Goal: Task Accomplishment & Management: Complete application form

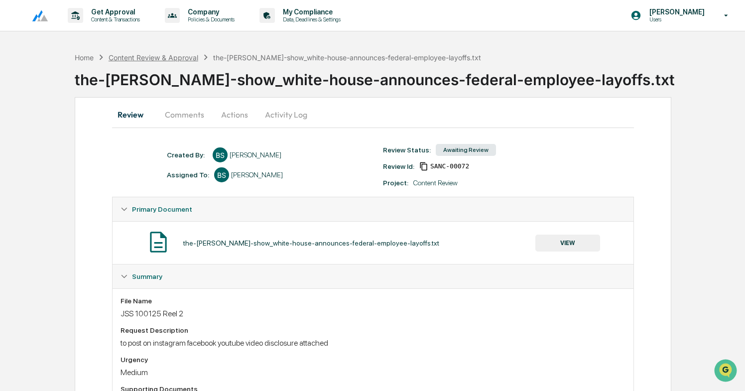
click at [179, 59] on div "Content Review & Approval" at bounding box center [154, 57] width 90 height 8
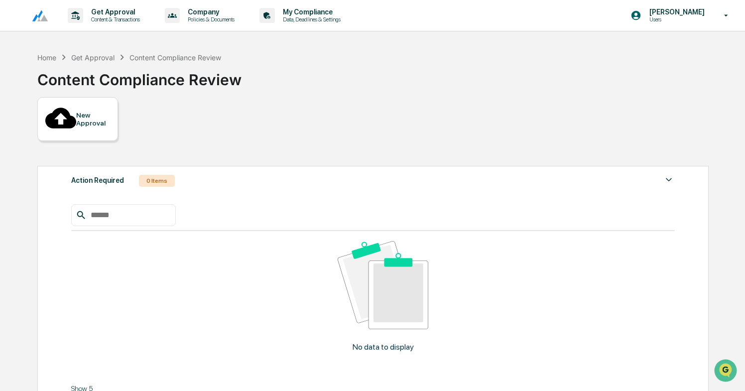
click at [83, 120] on div "New Approval" at bounding box center [77, 119] width 81 height 44
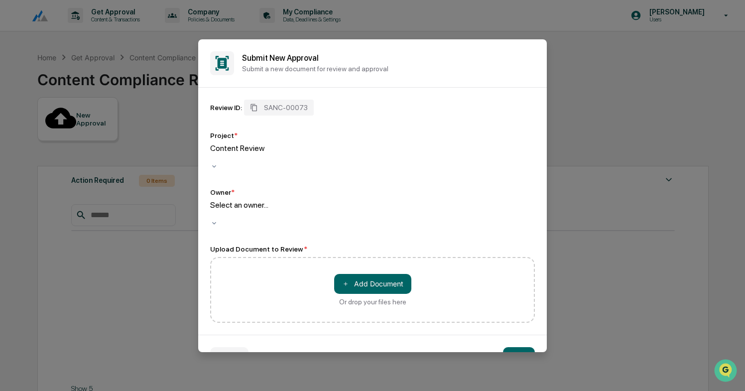
click at [255, 207] on div "Select an owner..." at bounding box center [372, 209] width 325 height 19
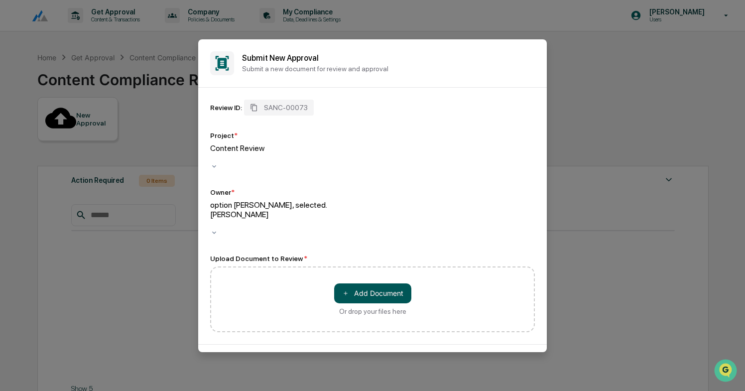
click at [373, 283] on button "＋ Add Document" at bounding box center [372, 293] width 77 height 20
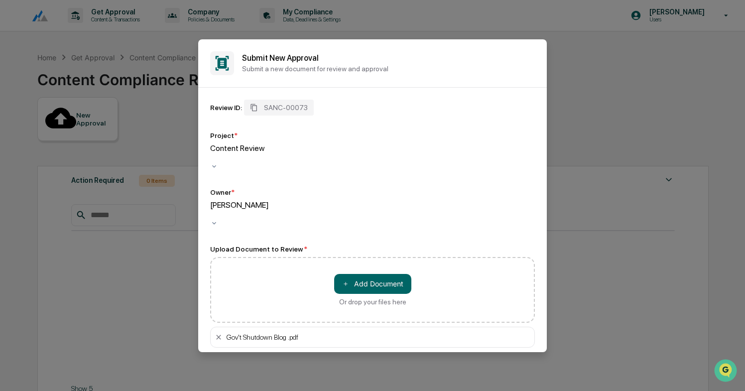
scroll to position [32, 0]
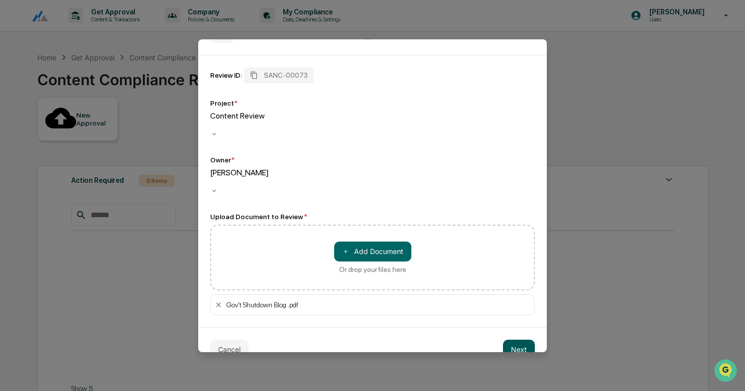
click at [513, 340] on button "Next" at bounding box center [519, 350] width 32 height 20
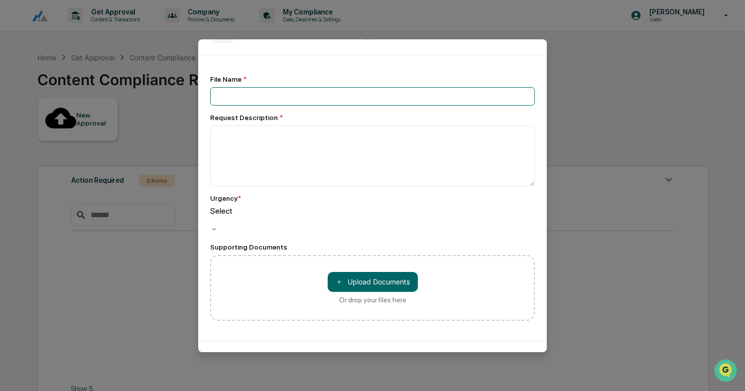
click at [277, 91] on input at bounding box center [372, 96] width 325 height 18
type input "**********"
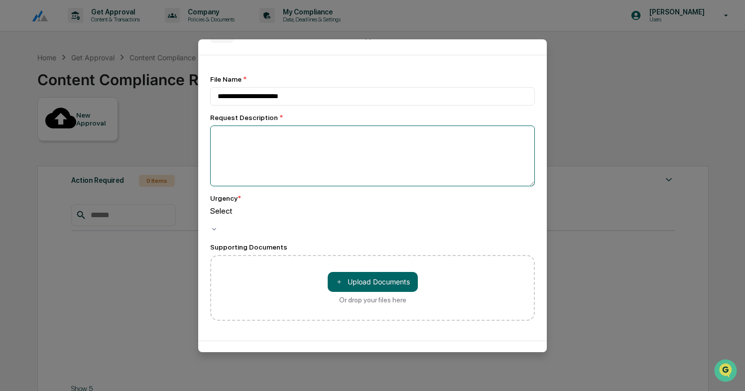
click at [256, 156] on textarea at bounding box center [372, 155] width 325 height 61
type textarea "**********"
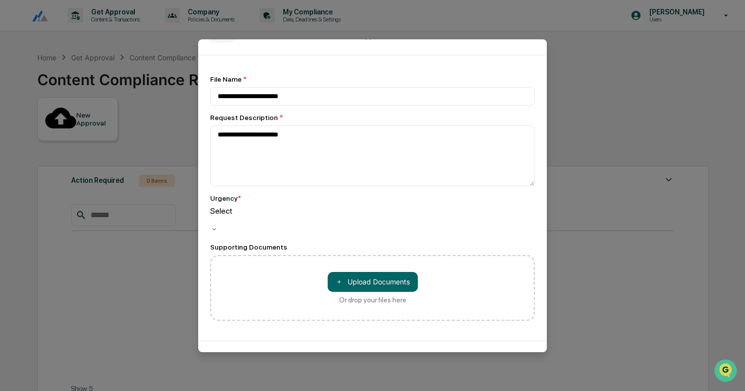
click at [229, 221] on div at bounding box center [372, 220] width 325 height 9
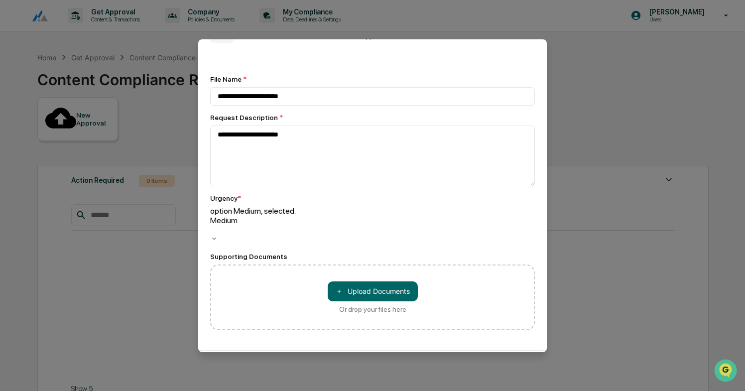
click at [531, 362] on button "Create" at bounding box center [516, 372] width 38 height 20
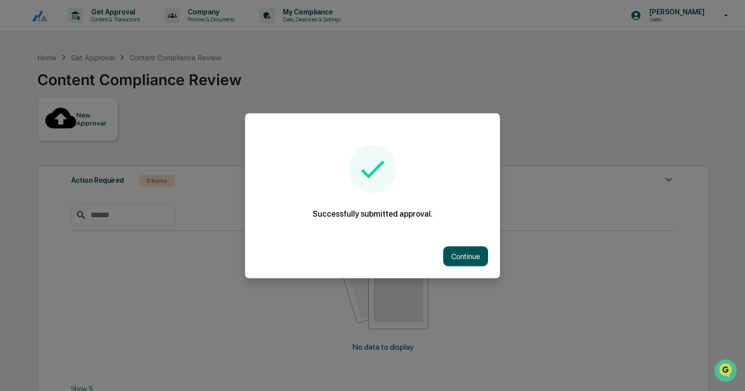
click at [472, 255] on button "Continue" at bounding box center [465, 256] width 45 height 20
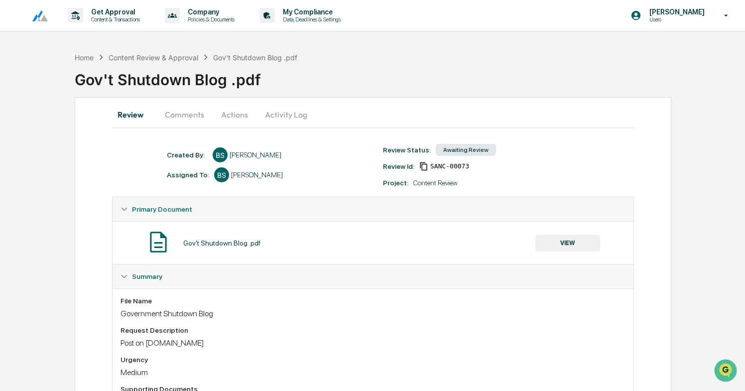
scroll to position [41, 0]
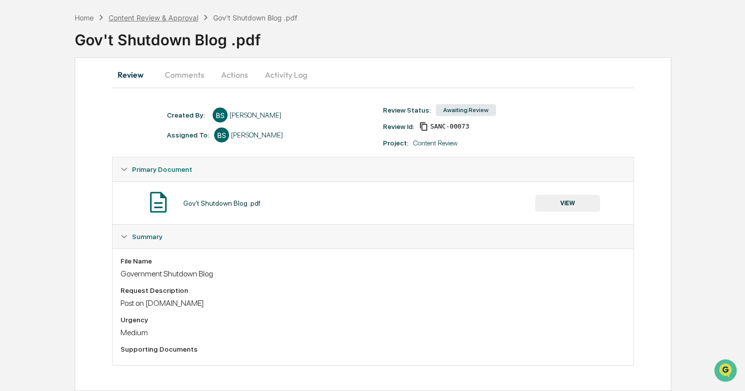
click at [190, 13] on div "Content Review & Approval" at bounding box center [154, 17] width 90 height 8
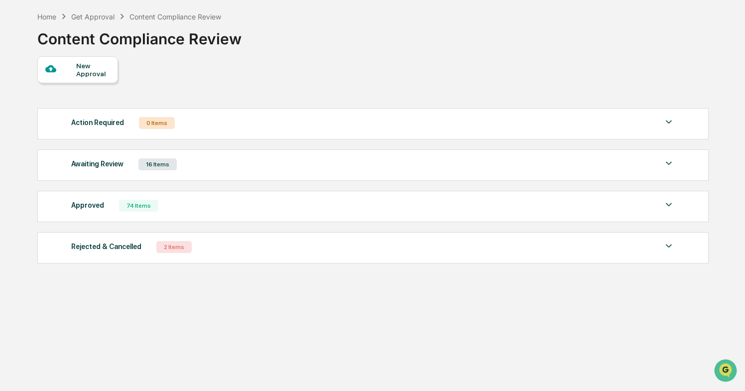
click at [90, 161] on div "Awaiting Review" at bounding box center [97, 163] width 52 height 13
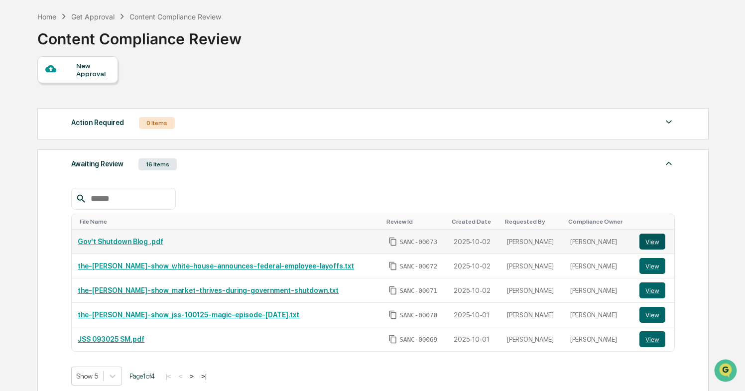
click at [654, 240] on button "View" at bounding box center [652, 242] width 26 height 16
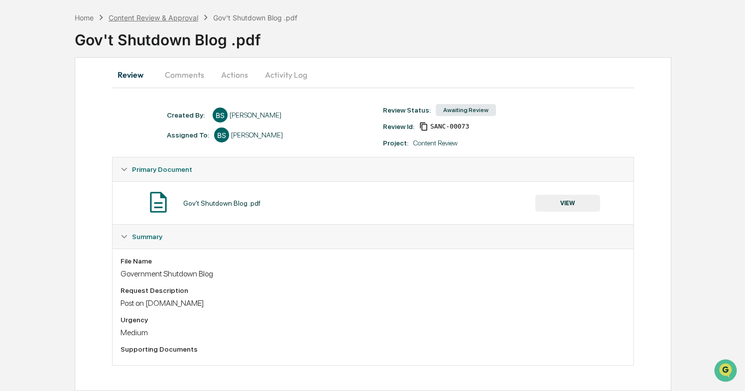
click at [159, 13] on div "Content Review & Approval" at bounding box center [154, 17] width 90 height 8
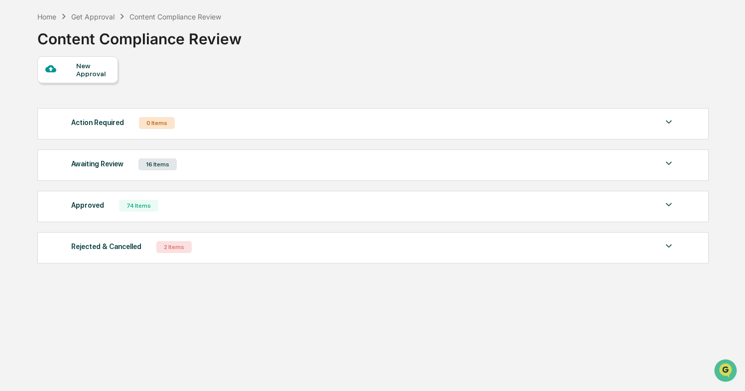
click at [93, 168] on div "Awaiting Review" at bounding box center [97, 163] width 52 height 13
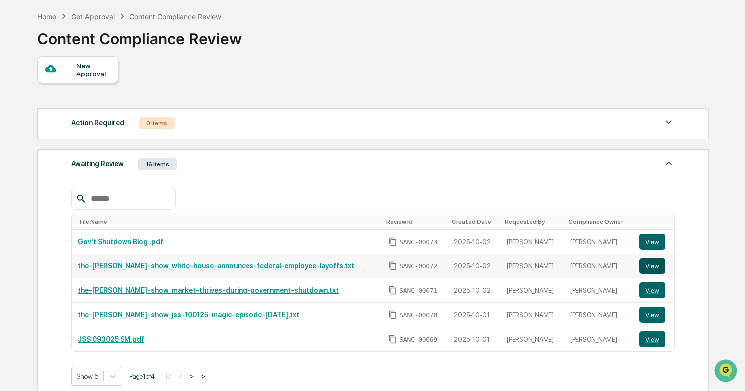
click at [653, 268] on button "View" at bounding box center [652, 266] width 26 height 16
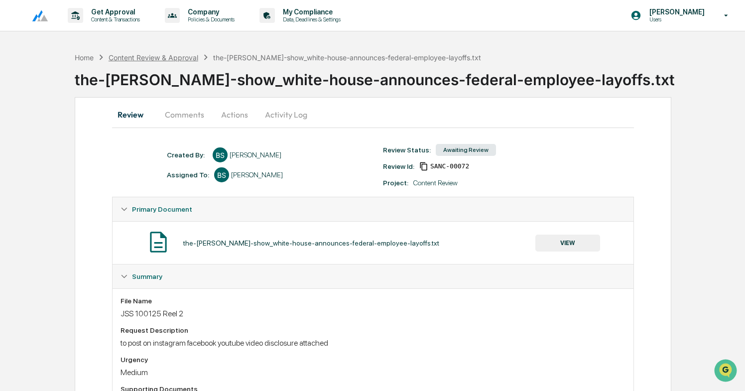
click at [172, 58] on div "Content Review & Approval" at bounding box center [154, 57] width 90 height 8
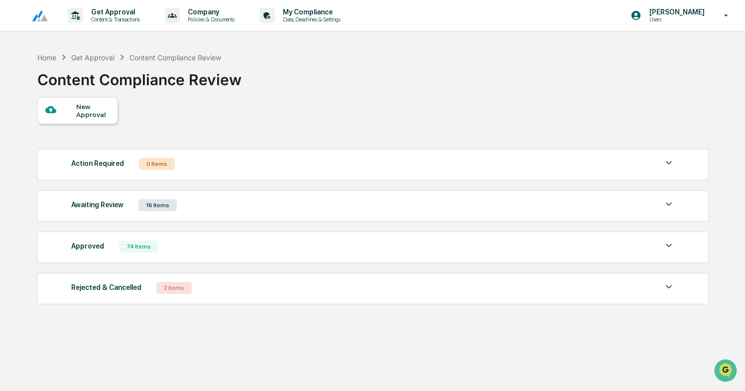
click at [98, 206] on div "Awaiting Review" at bounding box center [97, 204] width 52 height 13
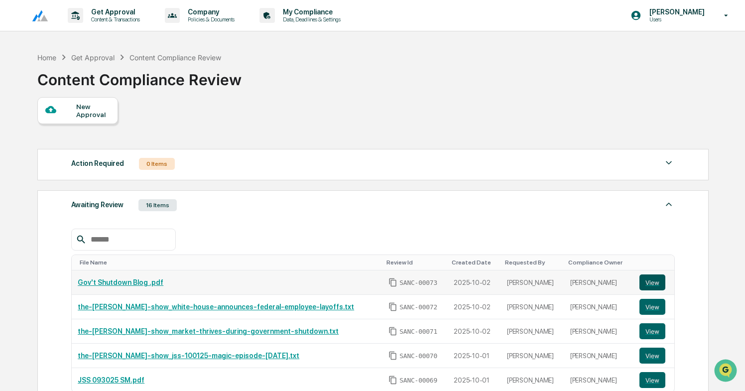
click at [654, 287] on button "View" at bounding box center [652, 282] width 26 height 16
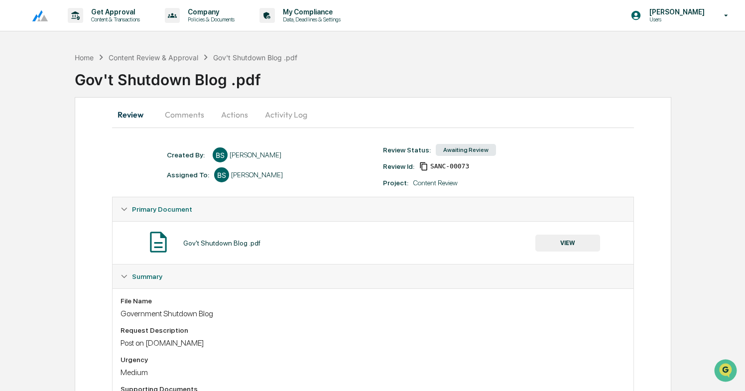
scroll to position [41, 0]
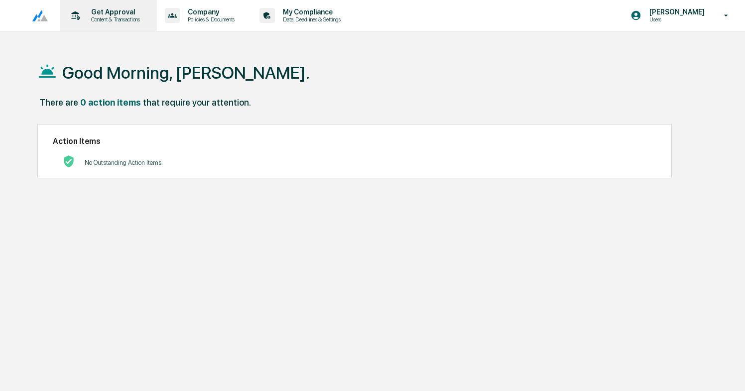
click at [107, 22] on p "Content & Transactions" at bounding box center [114, 19] width 62 height 7
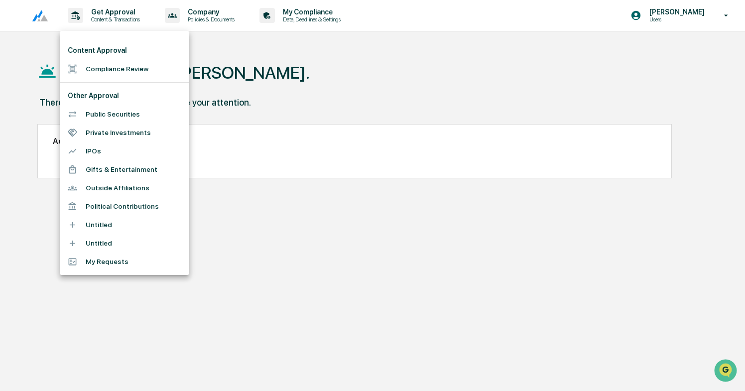
click at [104, 75] on li "Compliance Review" at bounding box center [124, 69] width 129 height 18
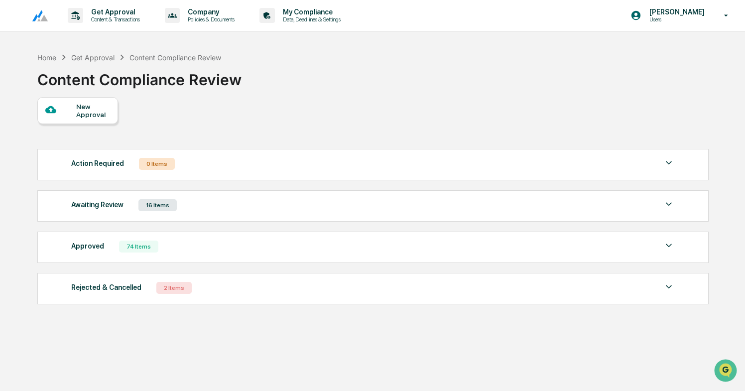
click at [134, 211] on div "Awaiting Review 16 Items" at bounding box center [372, 205] width 603 height 14
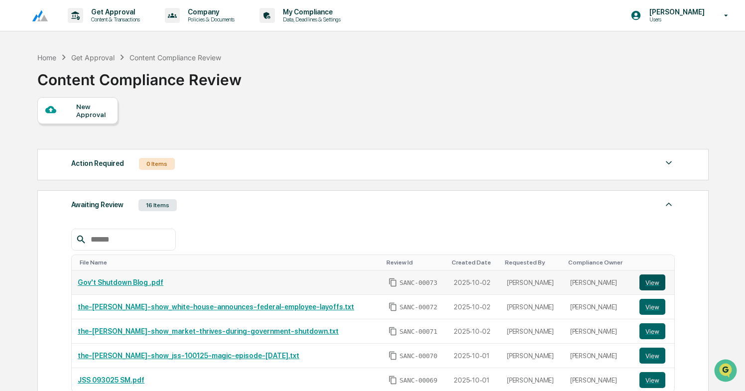
click at [650, 283] on button "View" at bounding box center [652, 282] width 26 height 16
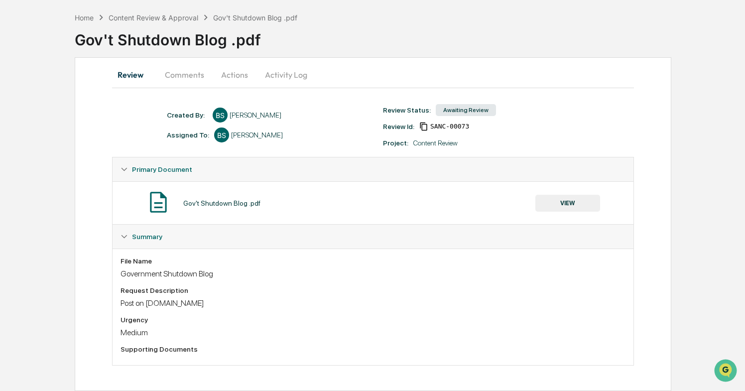
click at [233, 71] on button "Actions" at bounding box center [234, 75] width 45 height 24
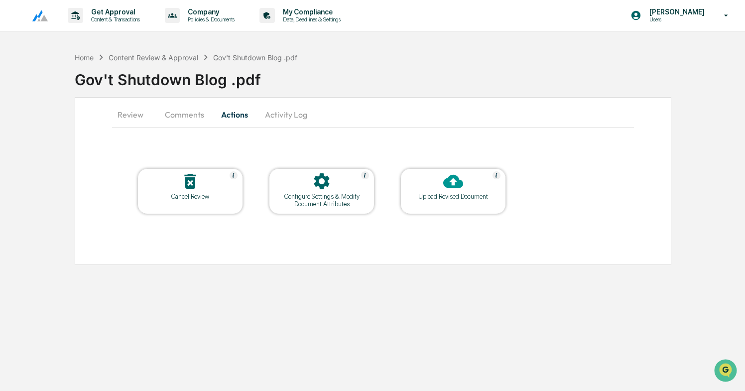
click at [287, 120] on button "Activity Log" at bounding box center [286, 115] width 58 height 24
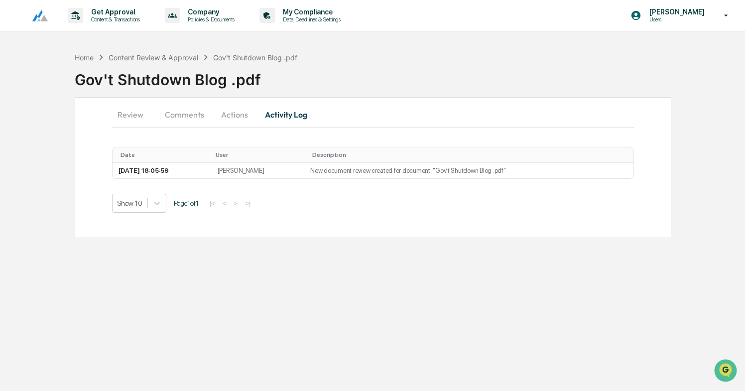
click at [240, 115] on button "Actions" at bounding box center [234, 115] width 45 height 24
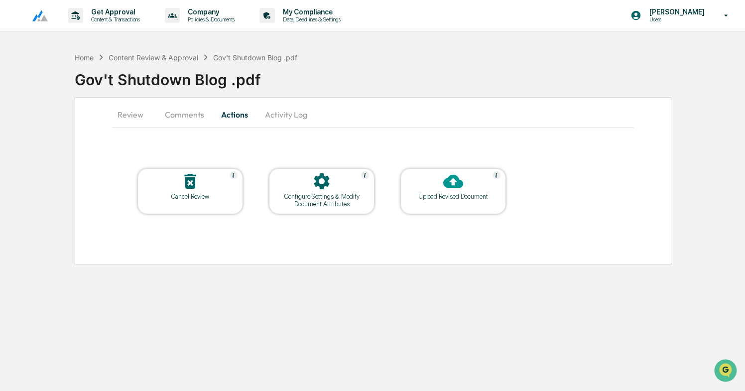
click at [187, 116] on button "Comments" at bounding box center [184, 115] width 55 height 24
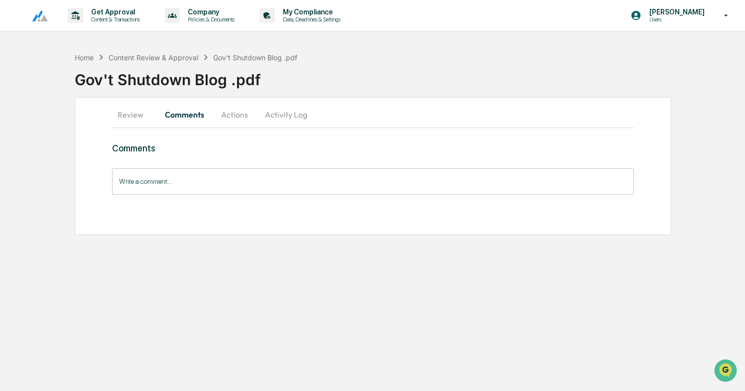
click at [126, 112] on button "Review" at bounding box center [134, 115] width 45 height 24
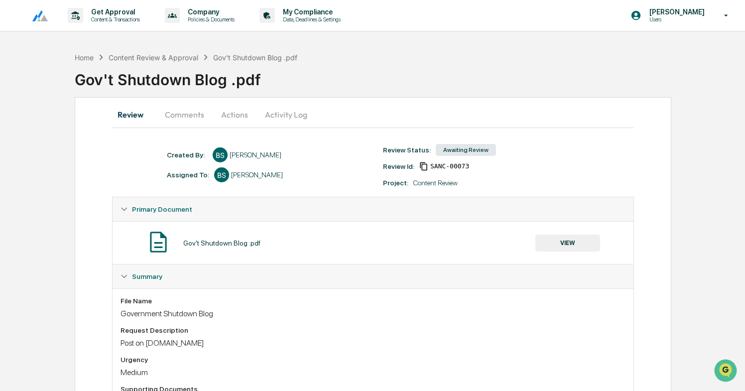
scroll to position [41, 0]
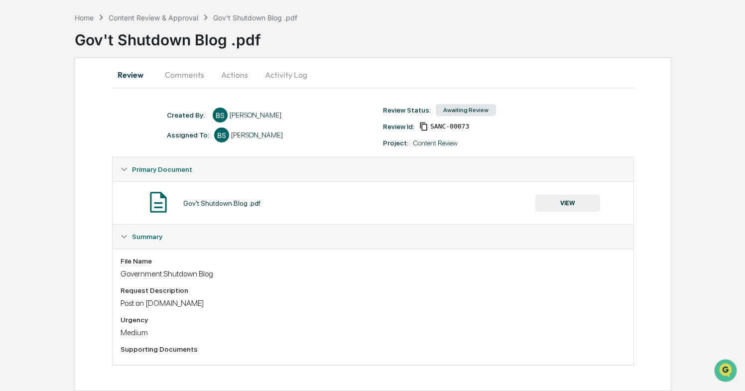
click at [586, 205] on button "VIEW" at bounding box center [567, 203] width 65 height 17
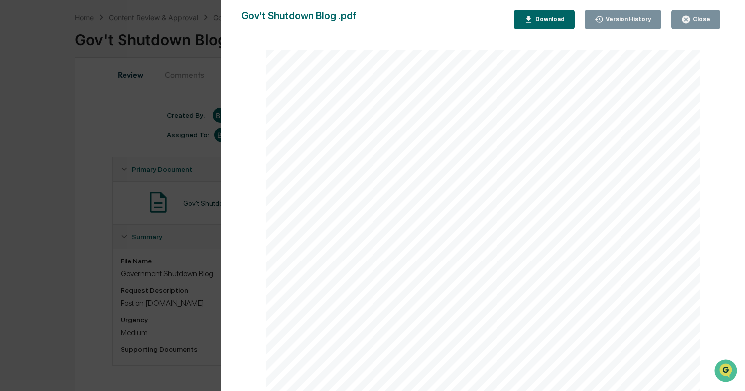
scroll to position [736, 0]
click at [184, 71] on div "Version History 10/02/2025, 06:05 PM Bailey Sanchez Gov't Shutdown Blog .pdf Cl…" at bounding box center [372, 195] width 745 height 391
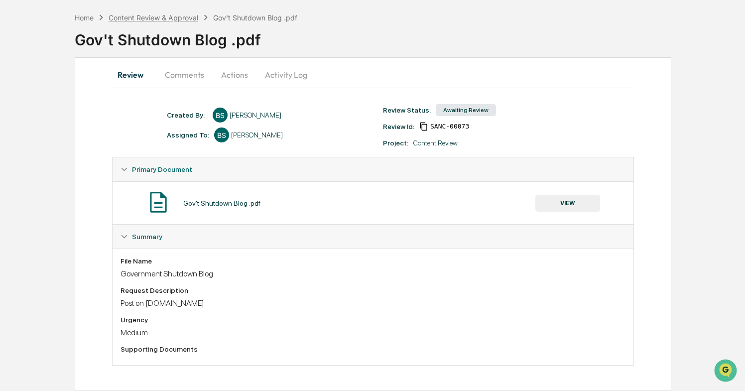
click at [185, 17] on div "Content Review & Approval" at bounding box center [154, 17] width 90 height 8
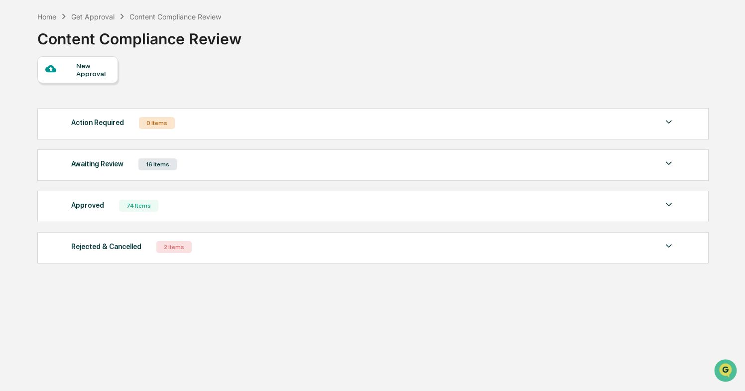
click at [209, 173] on div "Awaiting Review 16 Items File Name Review Id Created Date Requested By Complian…" at bounding box center [372, 164] width 671 height 31
click at [119, 165] on div "Awaiting Review" at bounding box center [97, 163] width 52 height 13
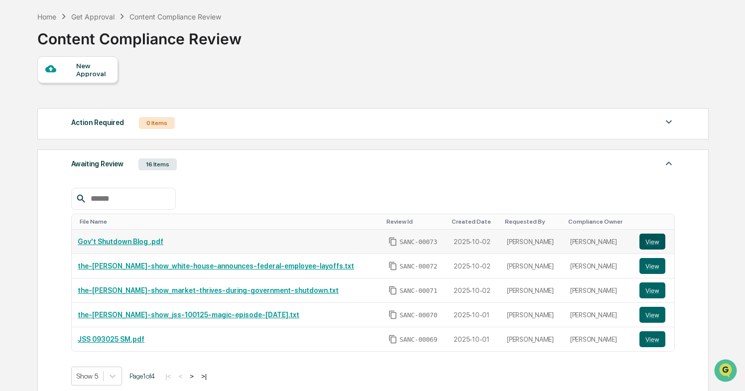
click at [650, 244] on button "View" at bounding box center [652, 242] width 26 height 16
